Goal: Check status: Check status

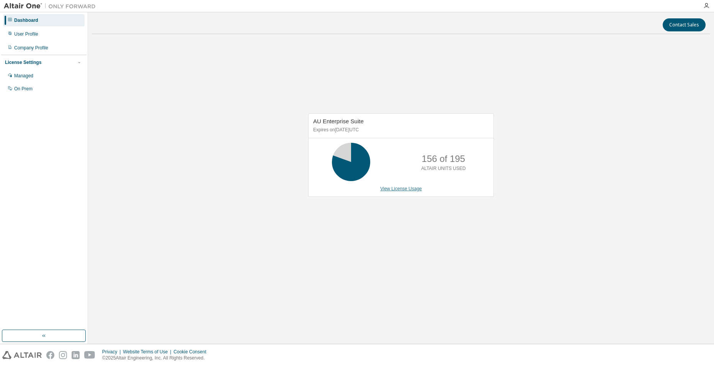
click at [414, 188] on link "View License Usage" at bounding box center [401, 188] width 42 height 5
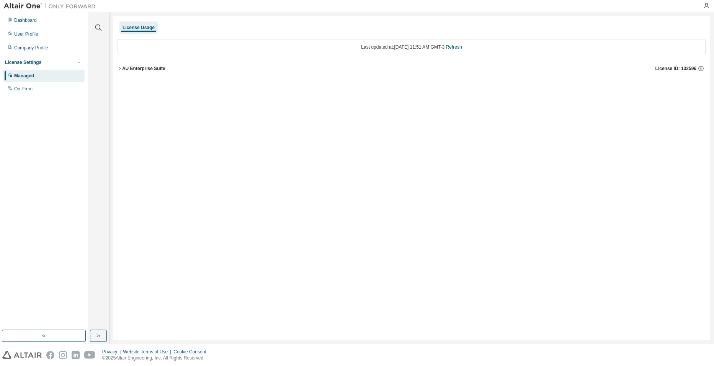
click at [120, 67] on icon "button" at bounding box center [120, 68] width 5 height 5
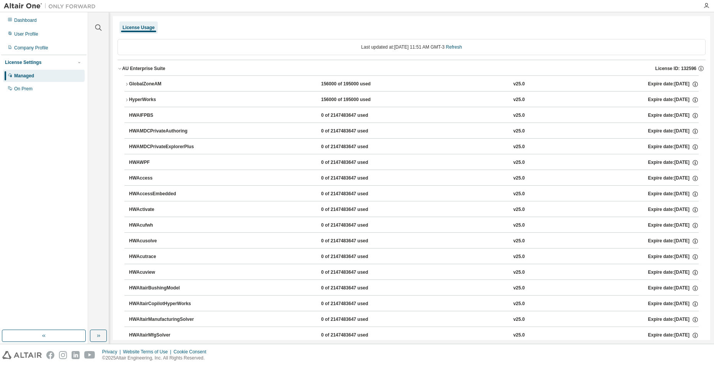
click at [130, 87] on div "GlobalZoneAM" at bounding box center [163, 84] width 69 height 7
